Goal: Task Accomplishment & Management: Use online tool/utility

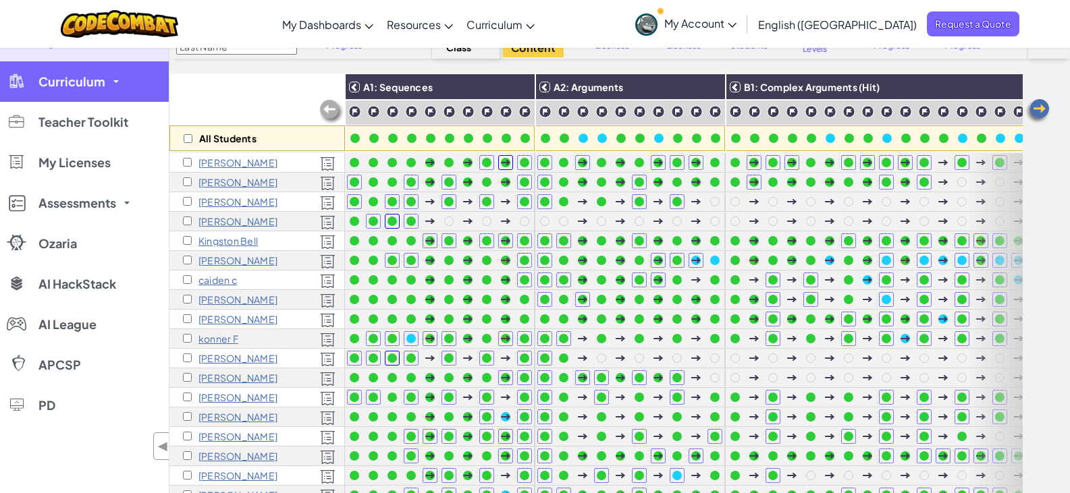
click at [126, 85] on link "Curriculum" at bounding box center [84, 81] width 169 height 41
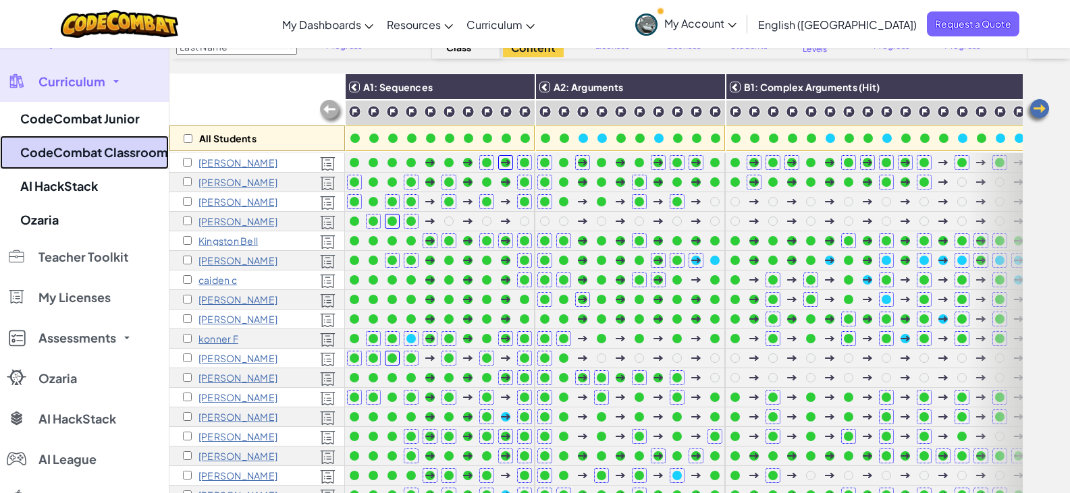
click at [125, 160] on link "CodeCombat Classroom" at bounding box center [84, 153] width 169 height 34
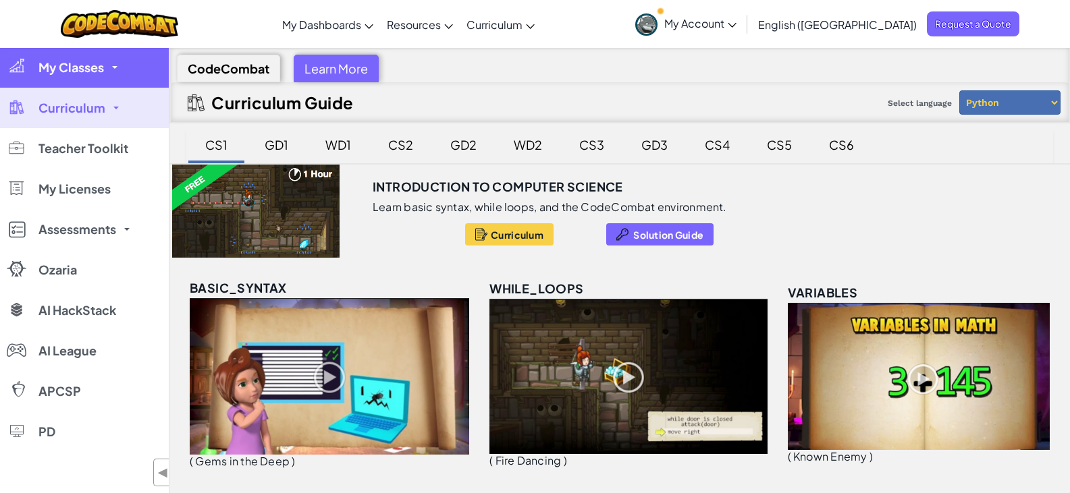
click at [147, 70] on link "My Classes" at bounding box center [84, 67] width 169 height 41
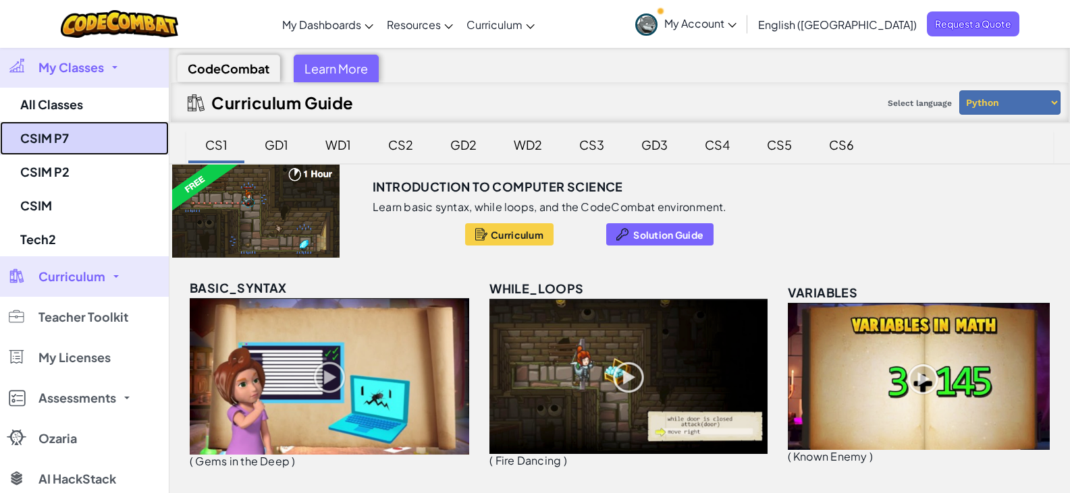
click at [134, 142] on link "CSIM P7" at bounding box center [84, 139] width 169 height 34
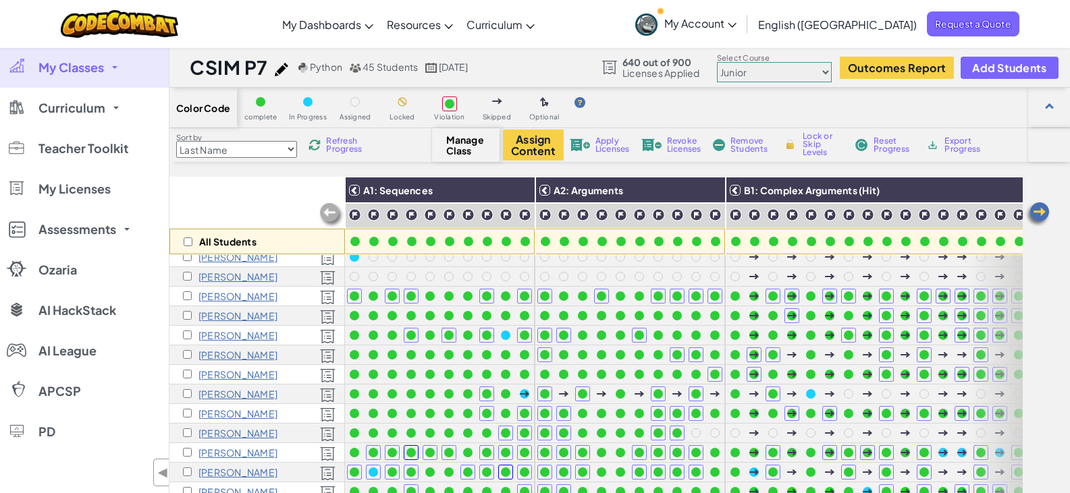
scroll to position [481, 0]
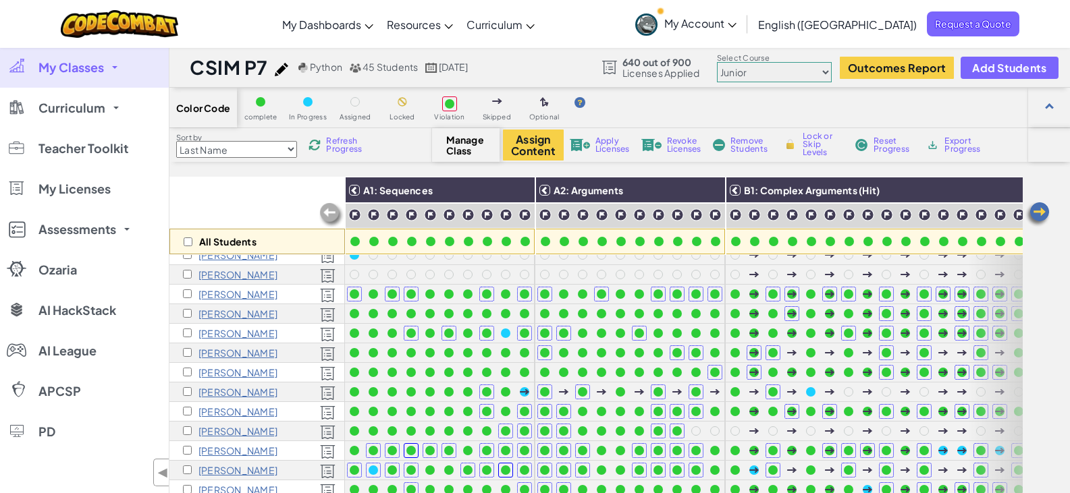
click at [805, 82] on select "Junior Introduction to Computer Science Game Development 1 Web Development 1 Co…" at bounding box center [774, 72] width 115 height 20
click at [791, 76] on select "Junior Introduction to Computer Science Game Development 1 Web Development 1 Co…" at bounding box center [774, 72] width 115 height 20
select select "5789587aad86a6efb573701e"
click at [718, 62] on select "Junior Introduction to Computer Science Game Development 1 Web Development 1 Co…" at bounding box center [774, 72] width 115 height 20
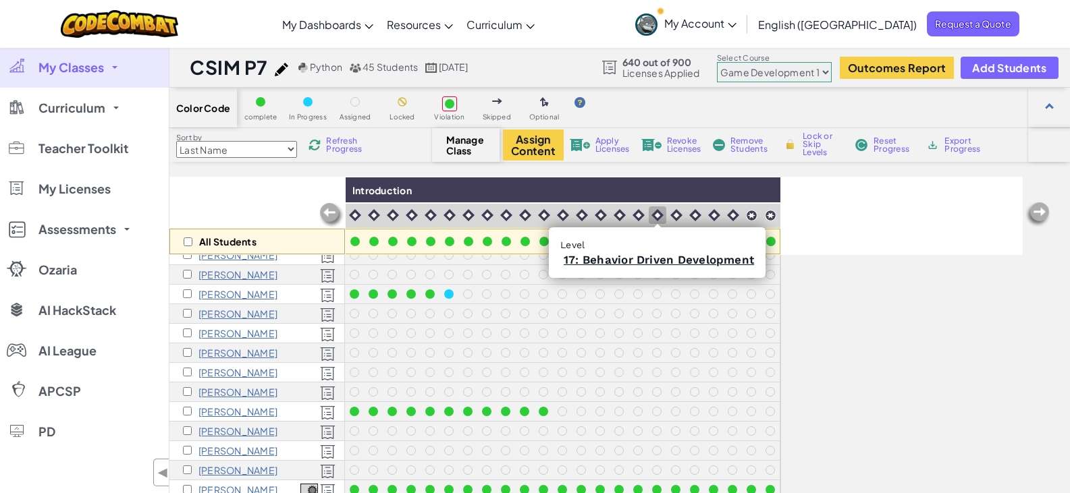
click at [652, 216] on img at bounding box center [657, 215] width 12 height 12
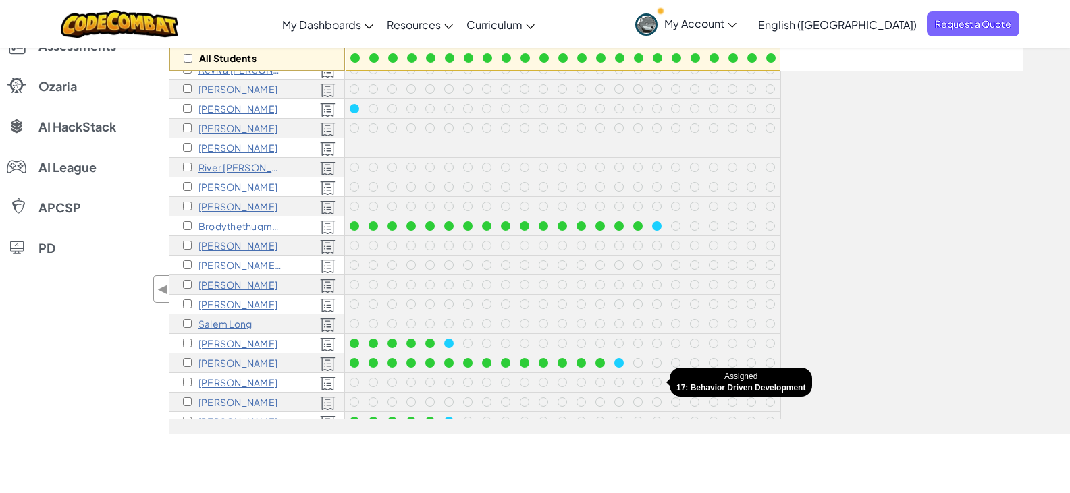
scroll to position [169, 0]
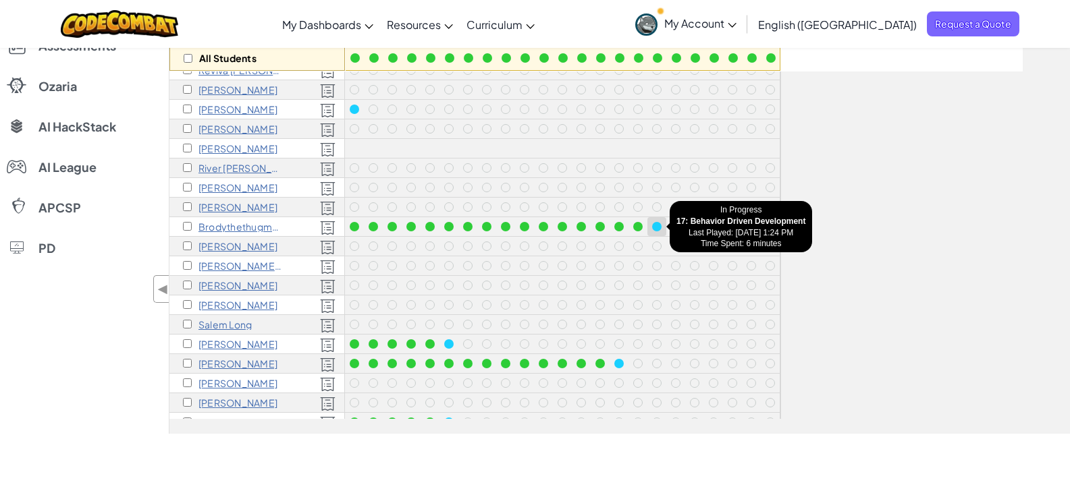
click at [654, 227] on div at bounding box center [656, 226] width 9 height 9
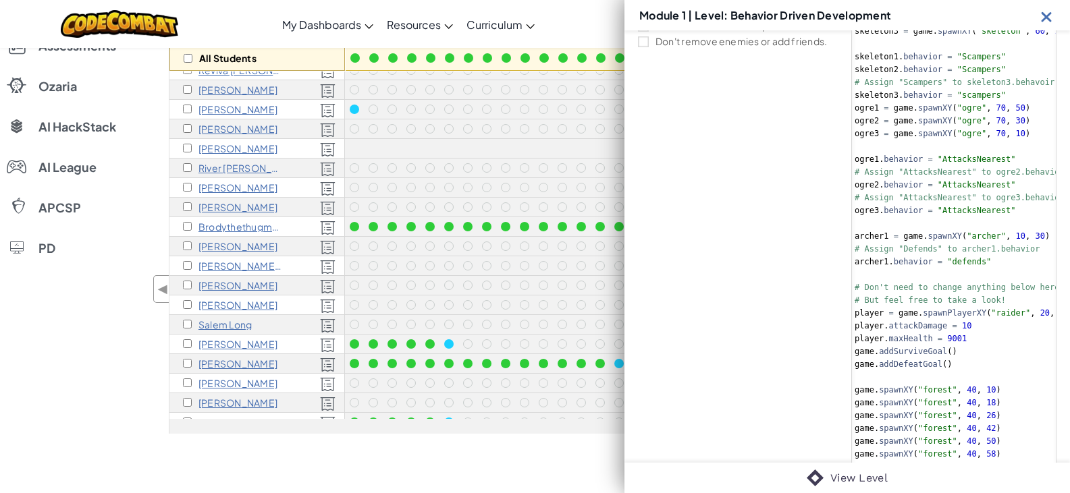
scroll to position [346, 0]
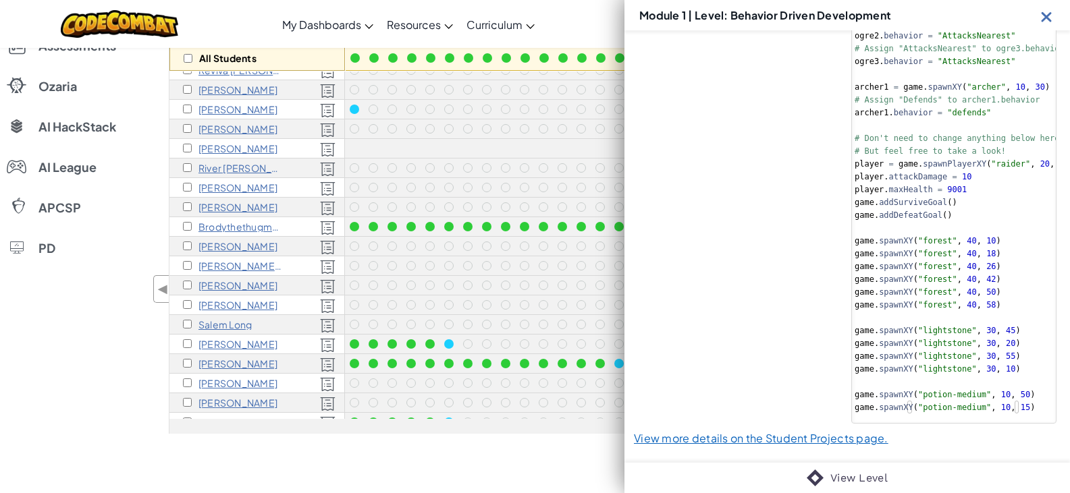
click at [1038, 18] on div "Module 1 | Level: Behavior Driven Development" at bounding box center [847, 15] width 446 height 30
click at [1042, 18] on img at bounding box center [1046, 16] width 17 height 17
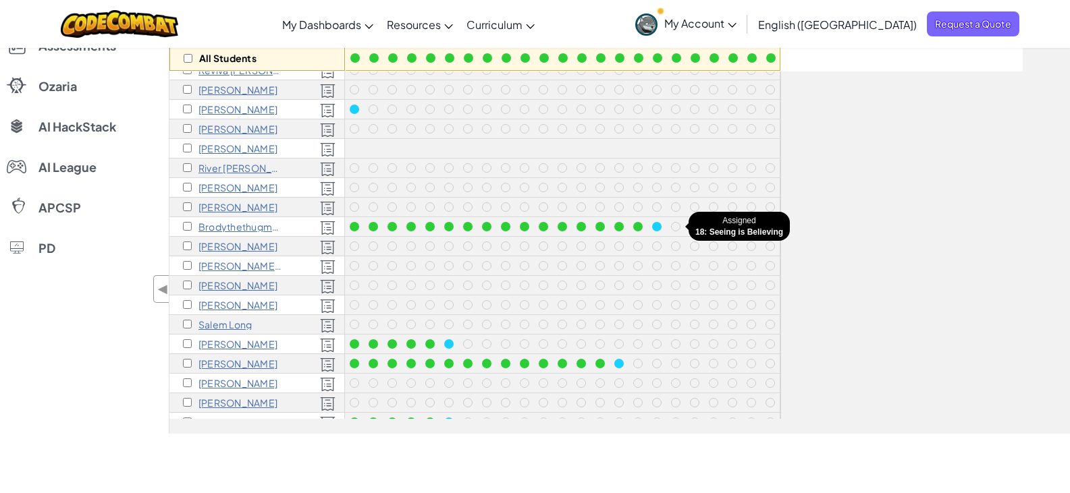
click at [670, 226] on div at bounding box center [675, 226] width 15 height 15
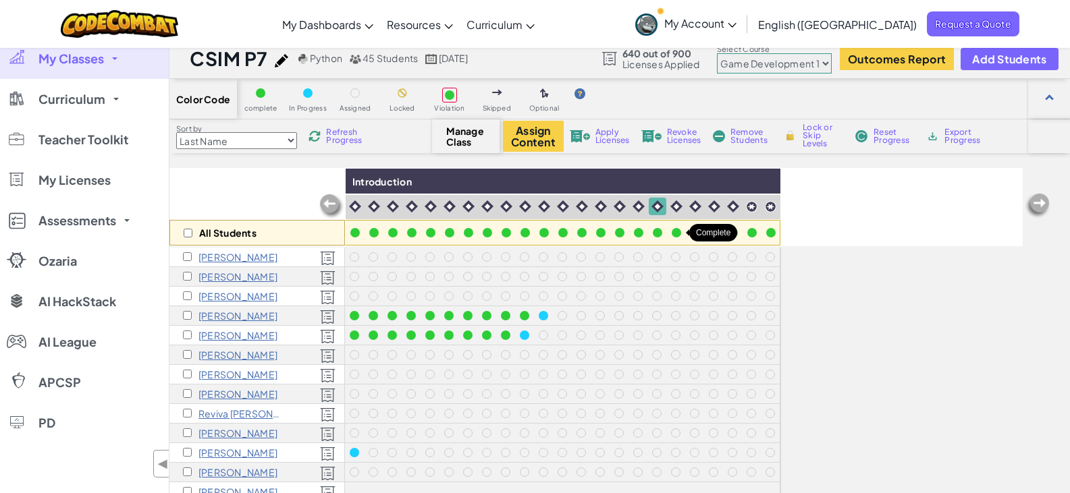
scroll to position [0, 0]
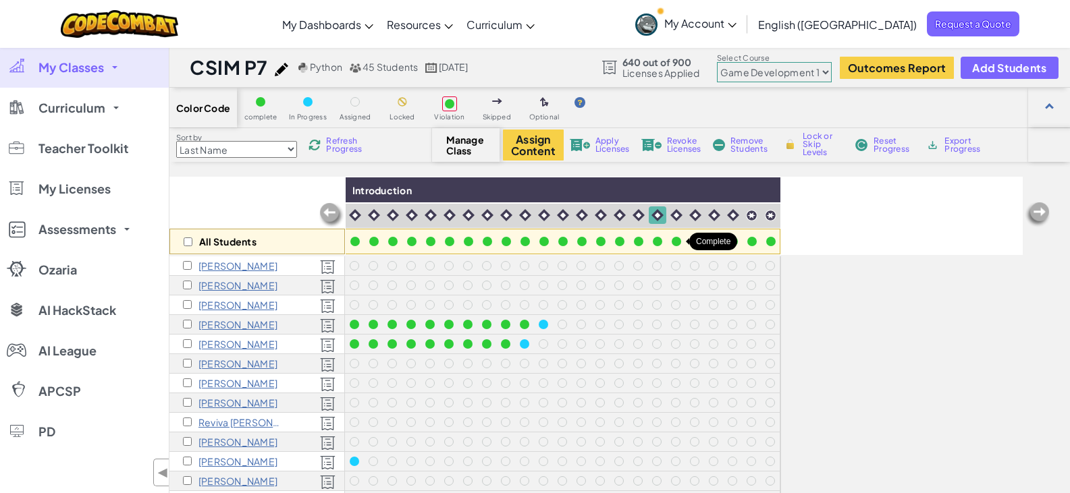
click at [676, 244] on div at bounding box center [676, 241] width 9 height 9
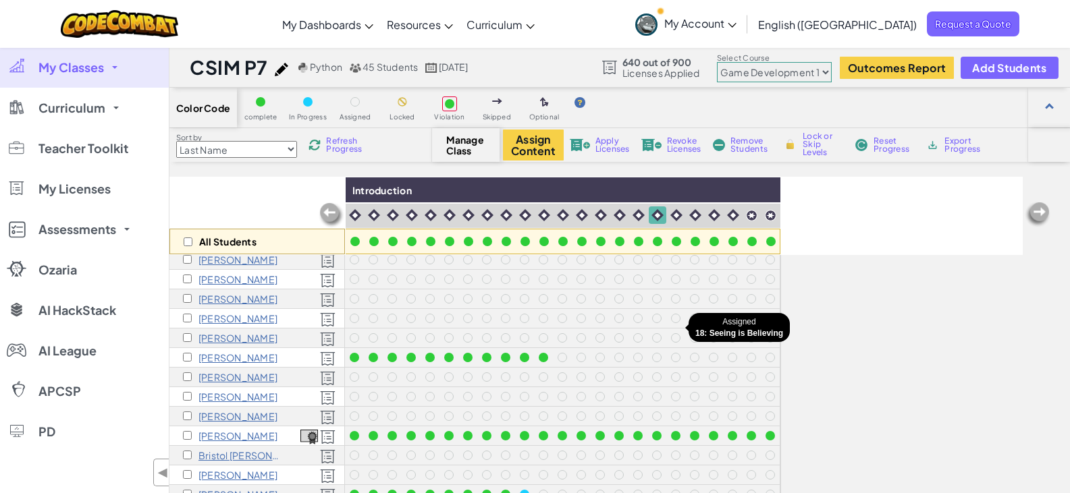
scroll to position [545, 0]
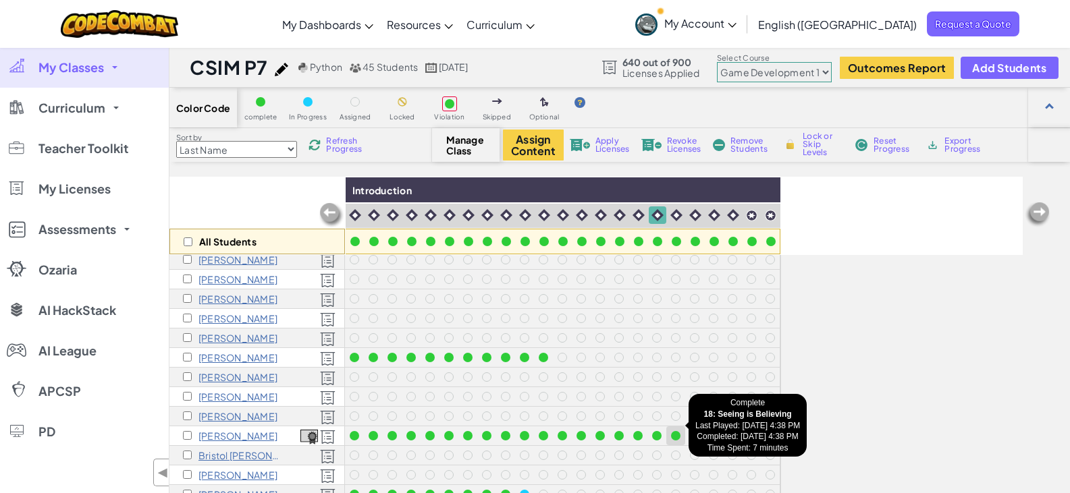
click at [678, 431] on div at bounding box center [675, 435] width 9 height 9
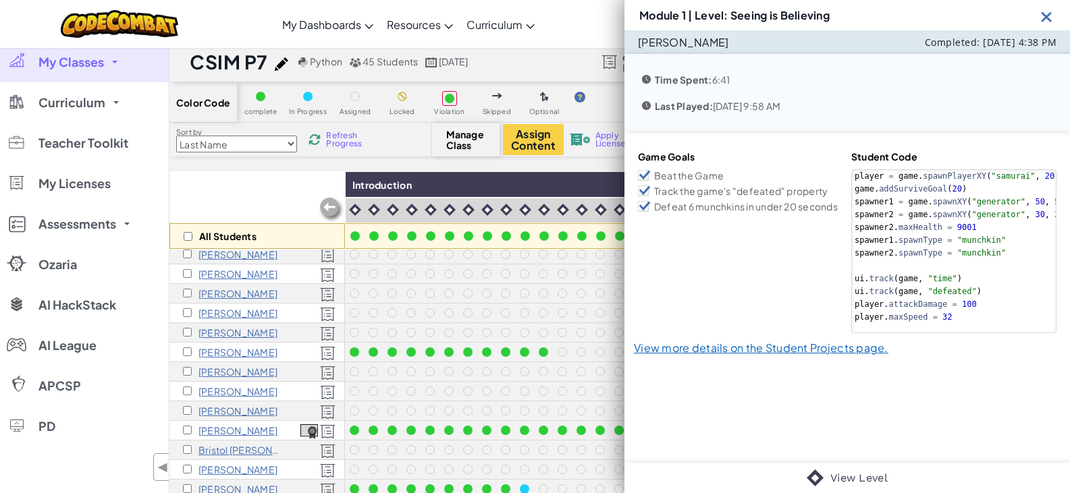
scroll to position [11, 0]
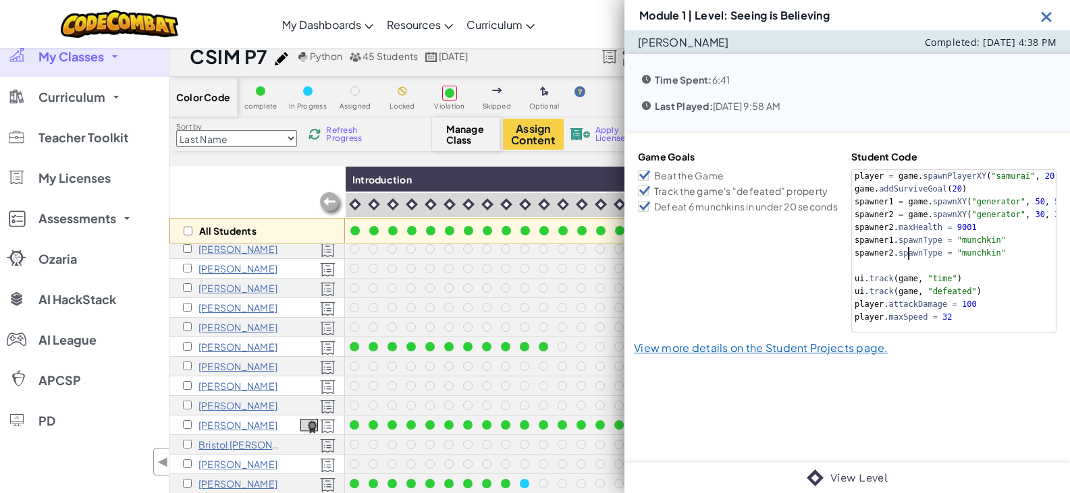
click at [904, 246] on div "player = game . spawnPlayerXY ( "samurai" , 20 , 20 ) game . addSurviveGoal ( 2…" at bounding box center [957, 260] width 210 height 180
click at [943, 244] on div "player = game . spawnPlayerXY ( "samurai" , 20 , 20 ) game . addSurviveGoal ( 2…" at bounding box center [957, 260] width 210 height 180
type textarea "spawner1.spawnType = "munchkin""
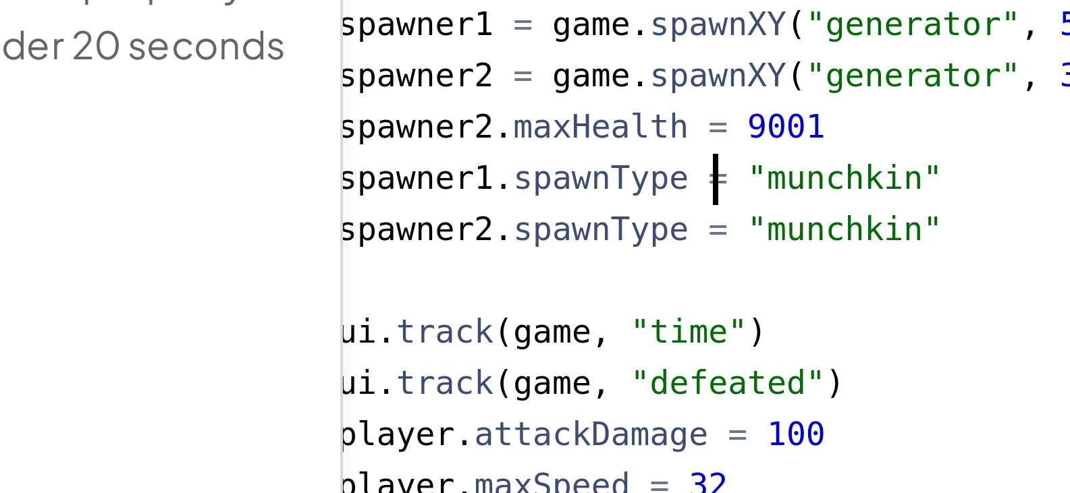
scroll to position [470, 0]
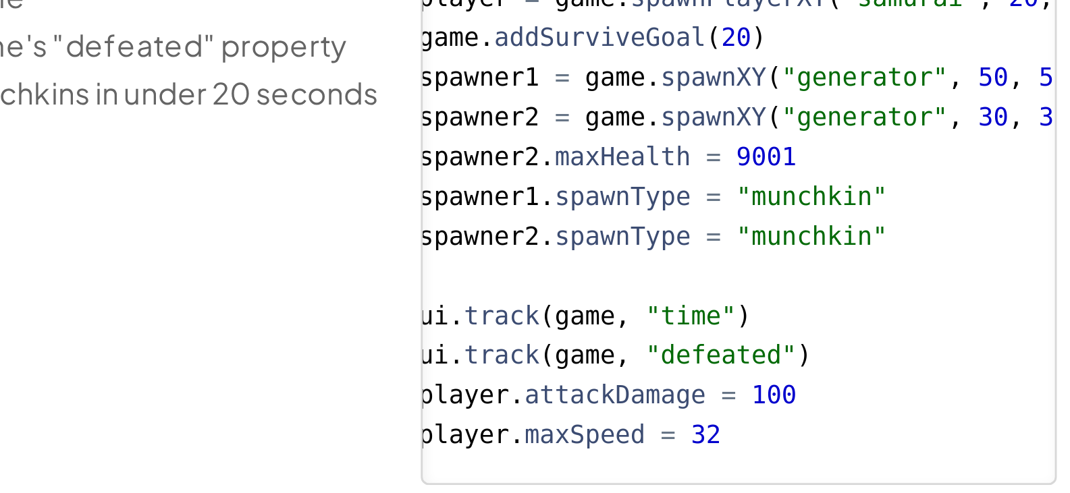
click at [770, 198] on li "Track the game's "defeated" property" at bounding box center [740, 193] width 205 height 16
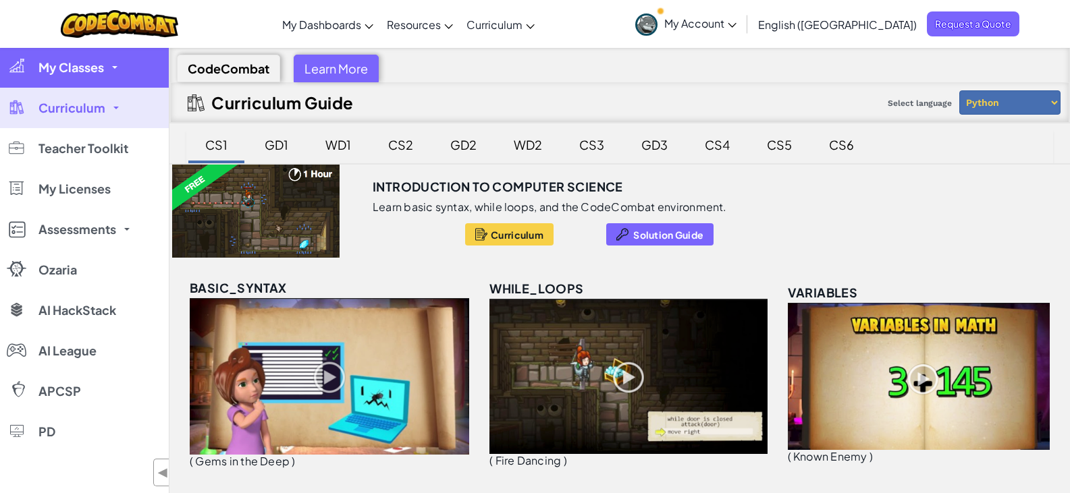
click at [132, 71] on link "My Classes" at bounding box center [84, 67] width 169 height 41
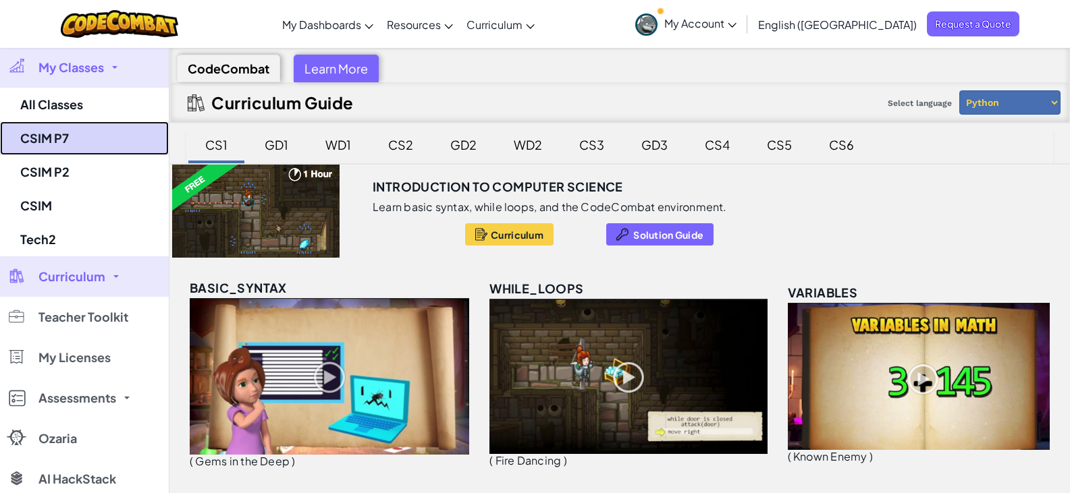
click at [116, 142] on link "CSIM P7" at bounding box center [84, 139] width 169 height 34
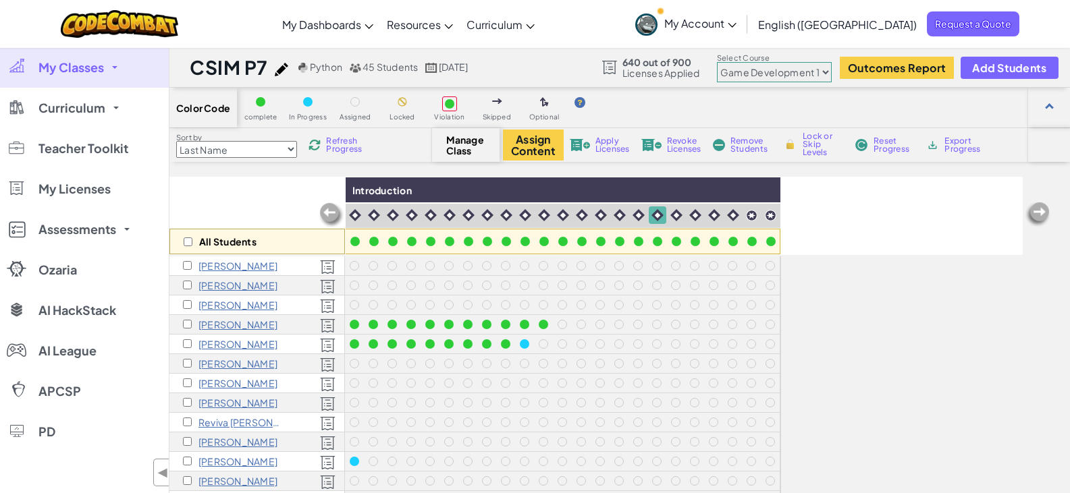
click at [810, 73] on select "Junior Introduction to Computer Science Game Development 1 Web Development 1 Co…" at bounding box center [774, 72] width 115 height 20
select select "65f32b6c87c07dbeb5ba1936"
click at [718, 62] on select "Junior Introduction to Computer Science Game Development 1 Web Development 1 Co…" at bounding box center [774, 72] width 115 height 20
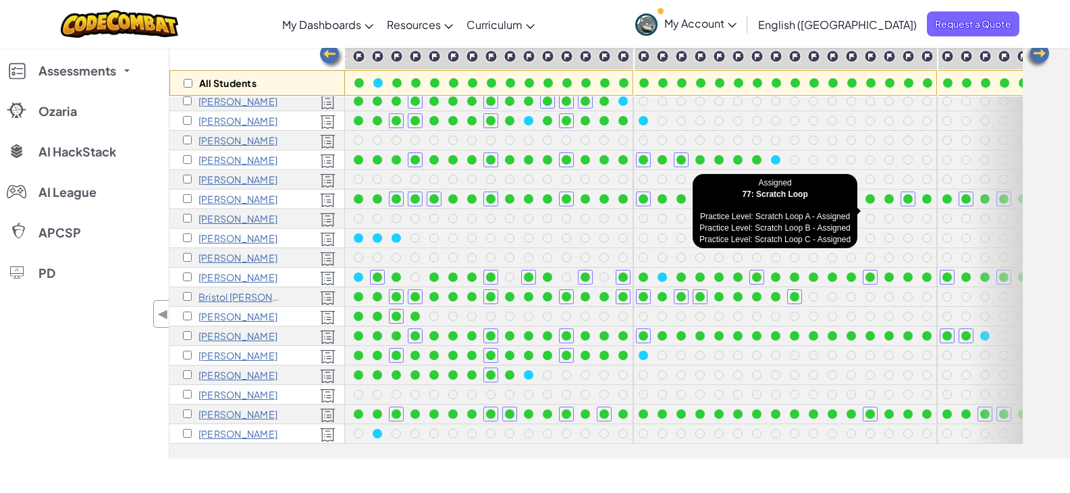
scroll to position [540, 927]
